Goal: Information Seeking & Learning: Learn about a topic

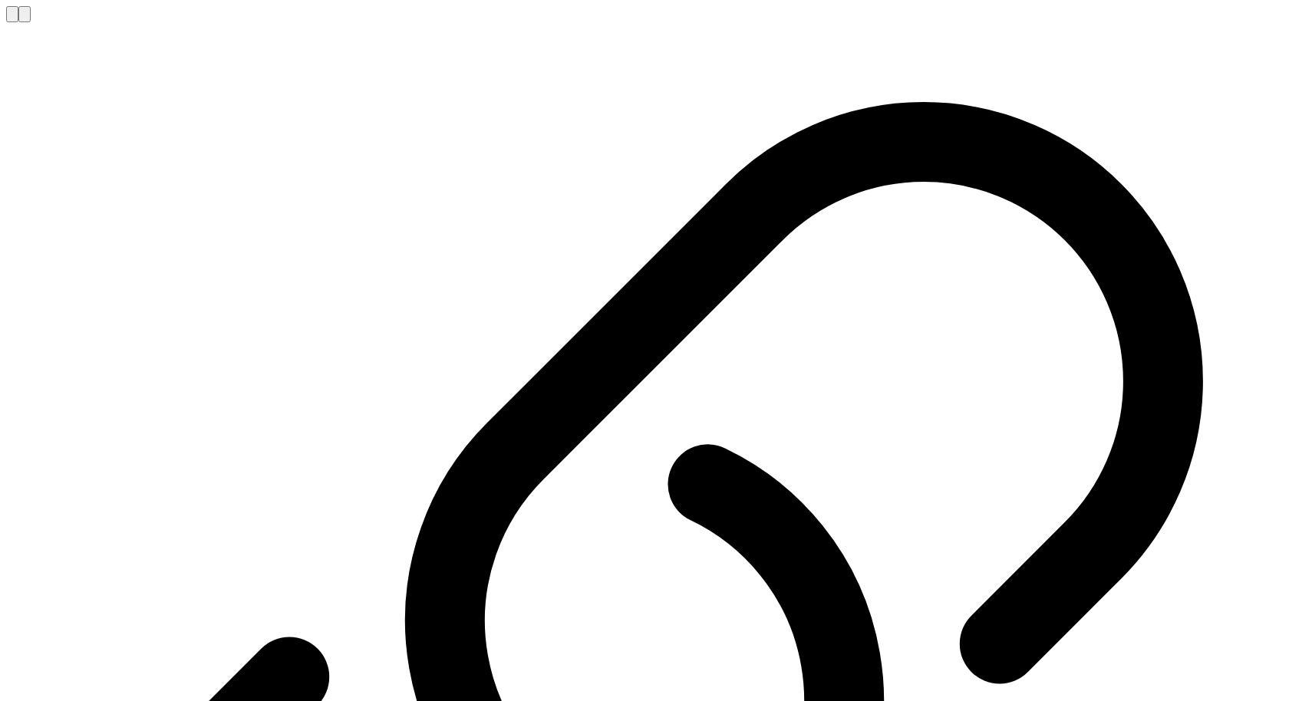
scroll to position [516, 0]
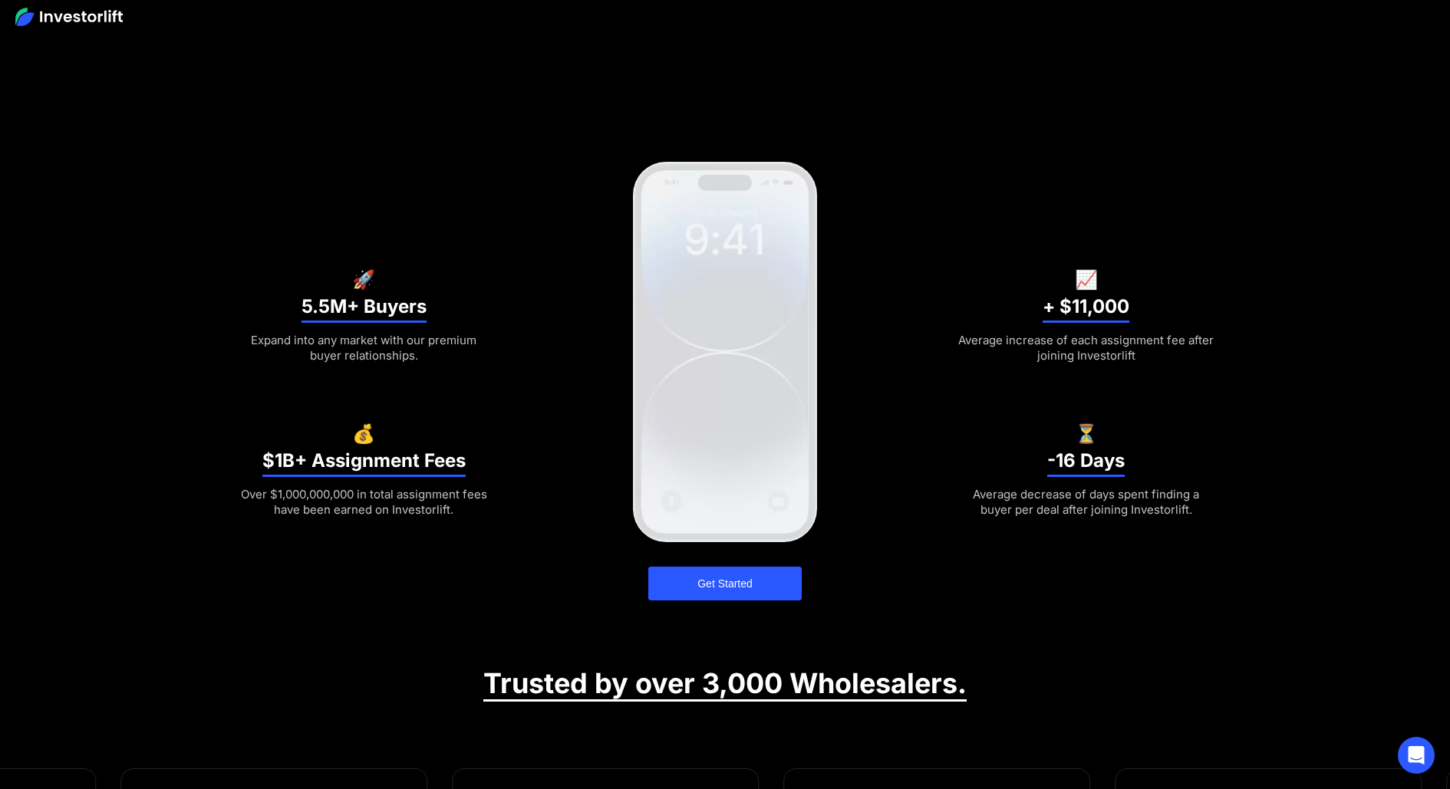
scroll to position [358, 0]
